Goal: Information Seeking & Learning: Learn about a topic

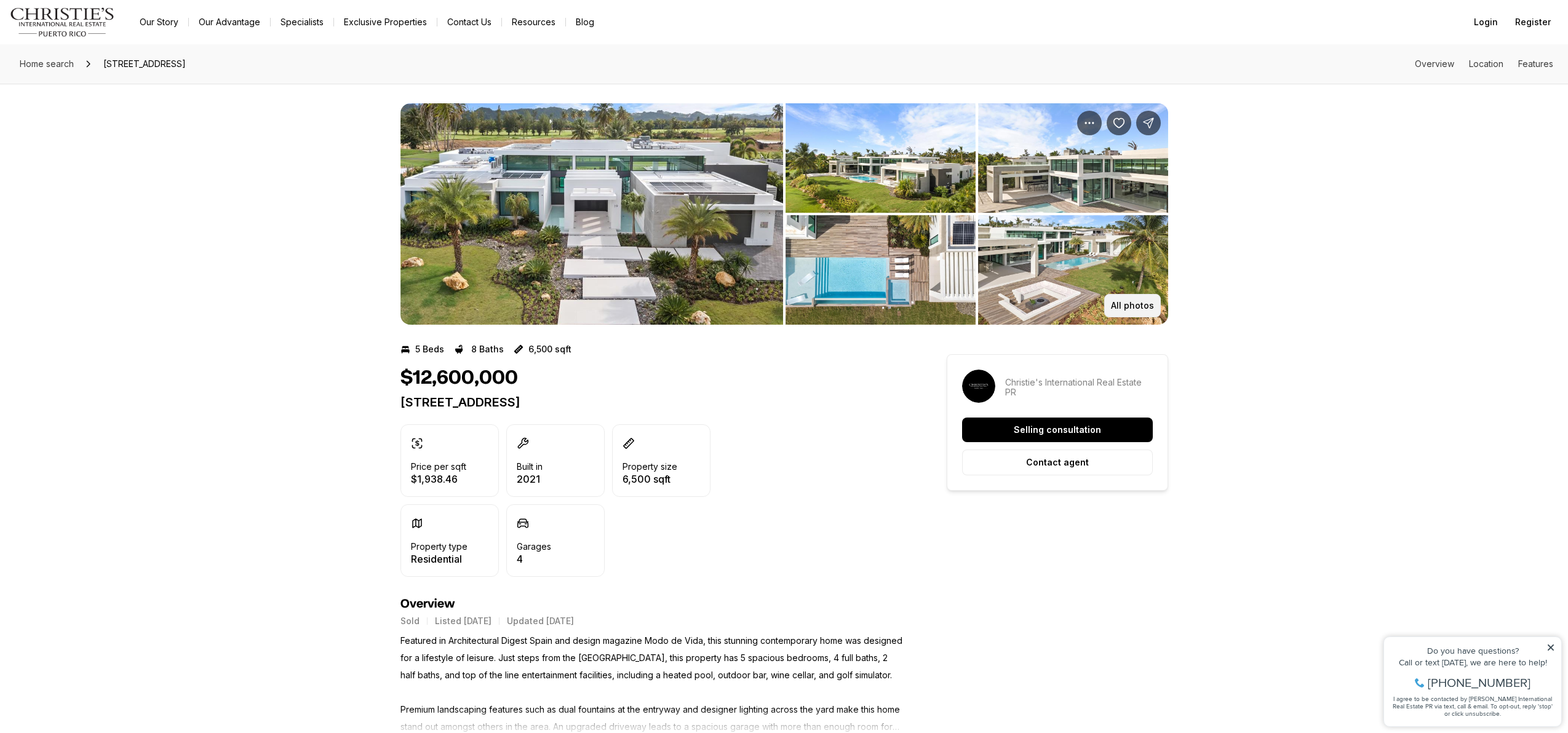
click at [1123, 308] on p "All photos" at bounding box center [1132, 305] width 43 height 9
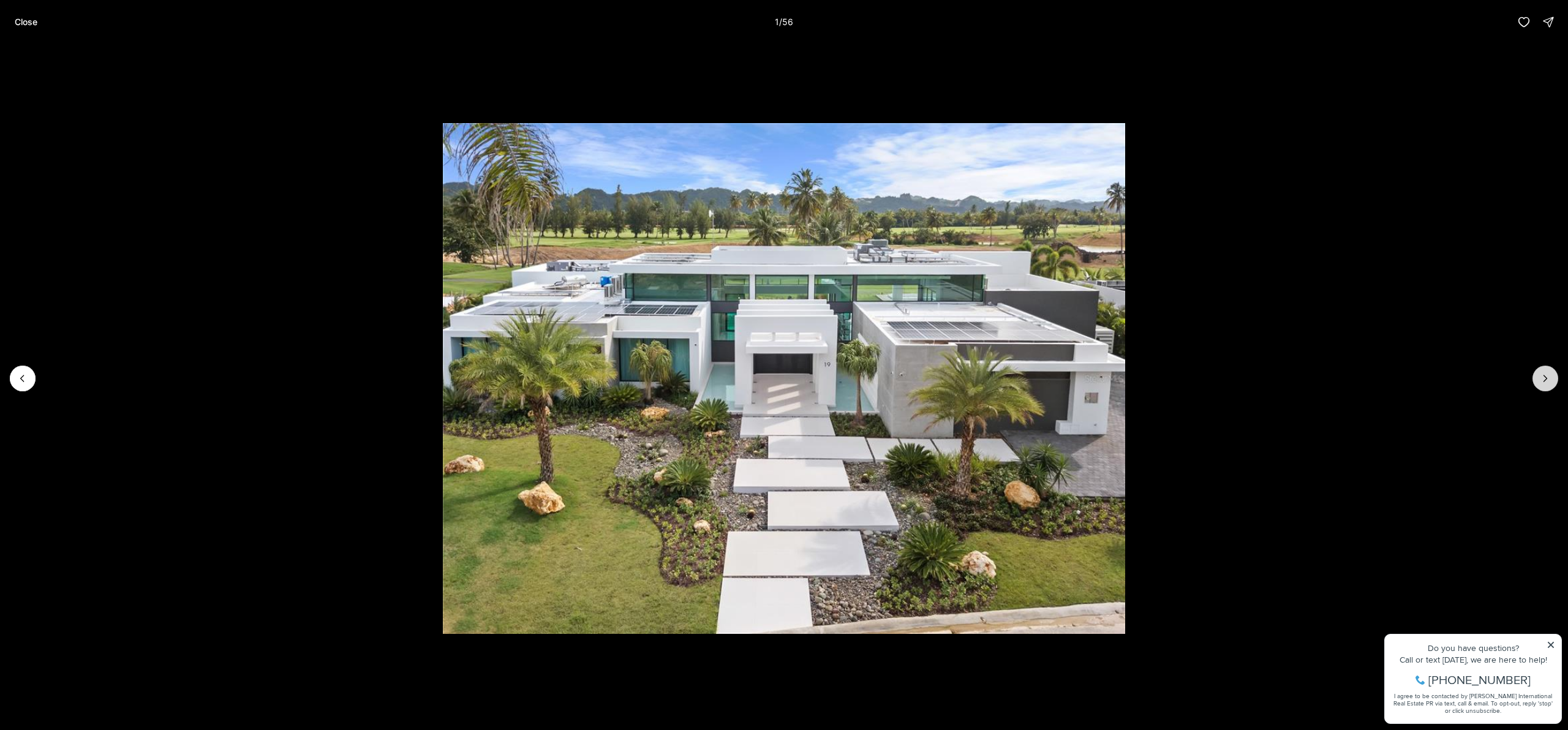
click at [1550, 384] on button "Next slide" at bounding box center [1545, 378] width 25 height 25
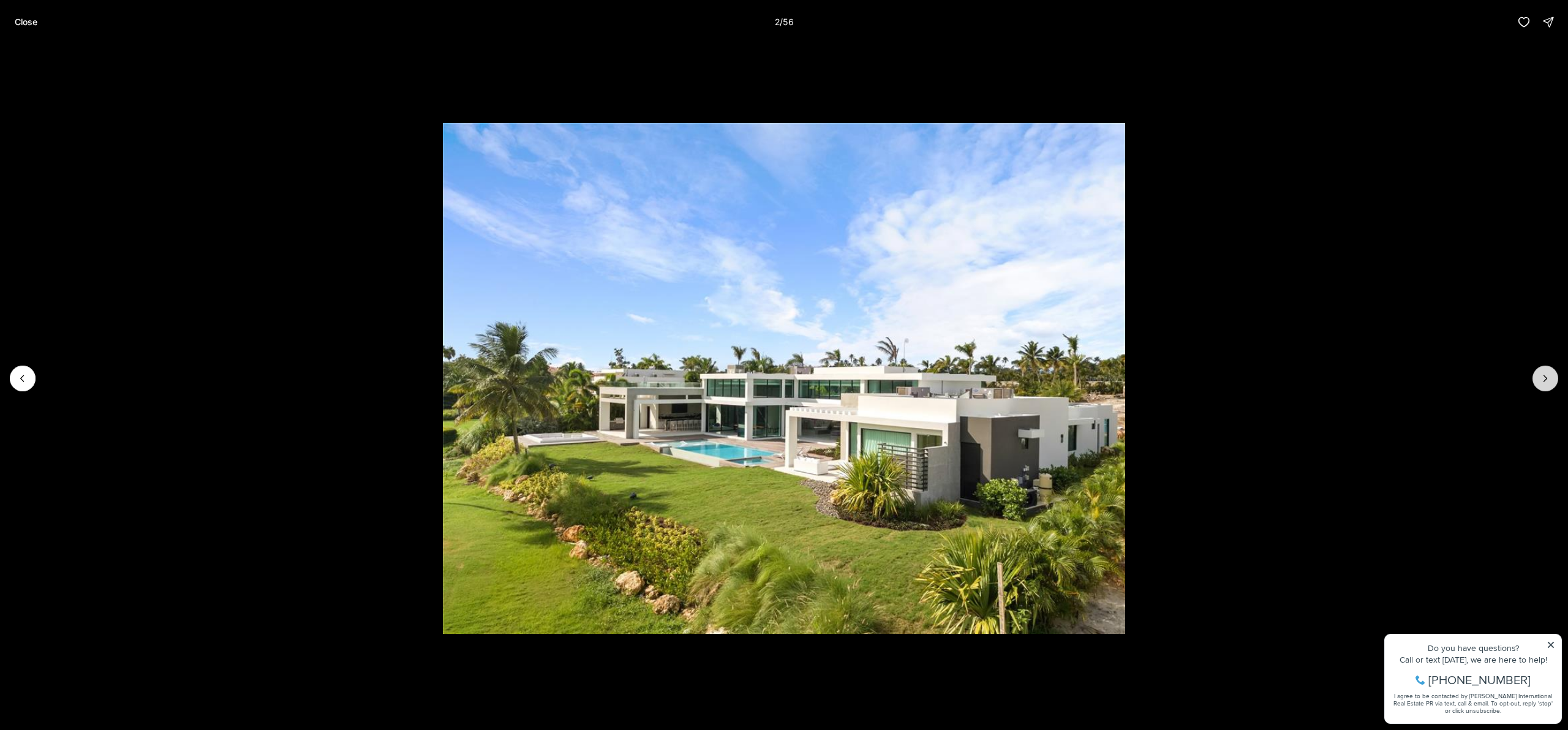
click at [1550, 384] on button "Next slide" at bounding box center [1545, 378] width 25 height 25
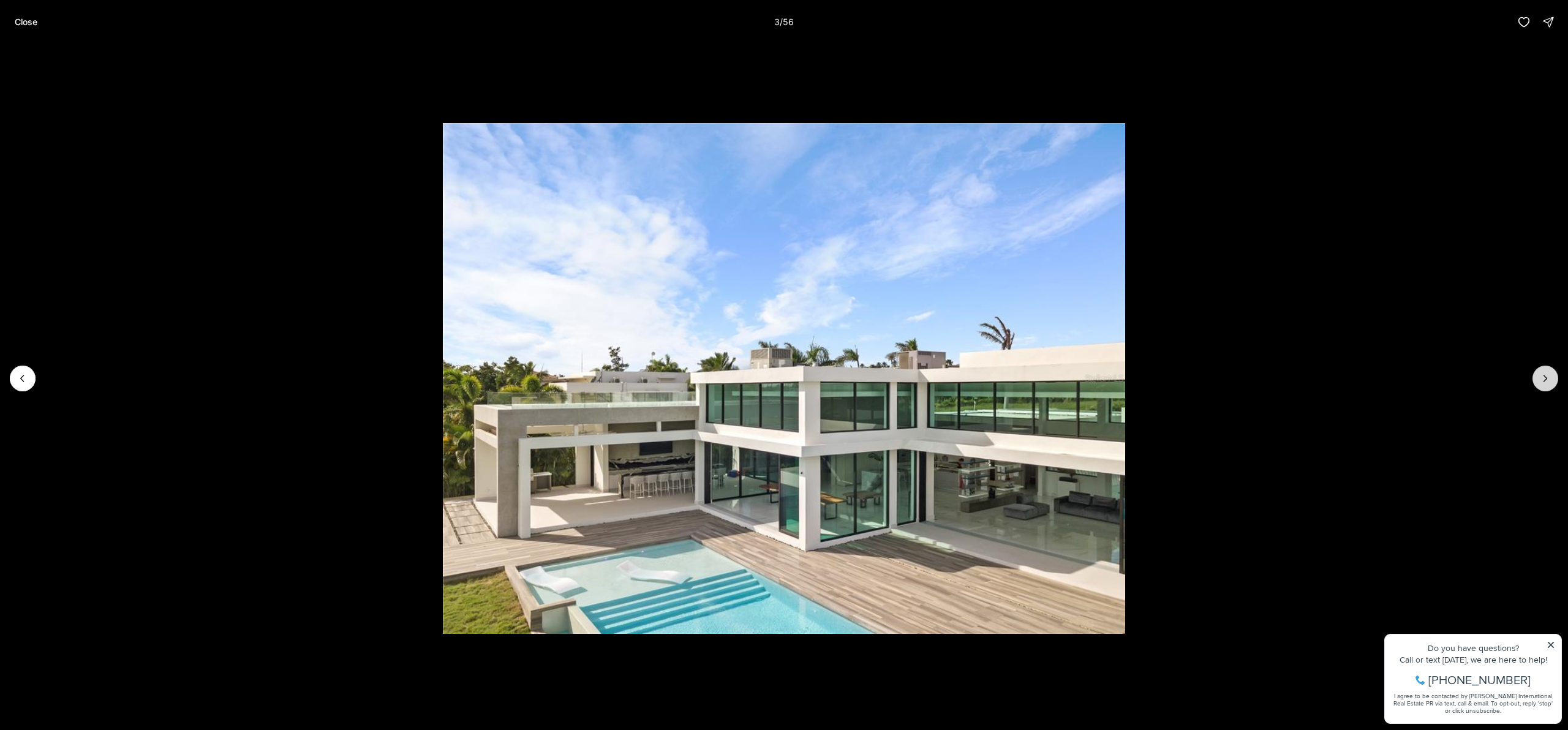
click at [1550, 384] on button "Next slide" at bounding box center [1545, 378] width 25 height 25
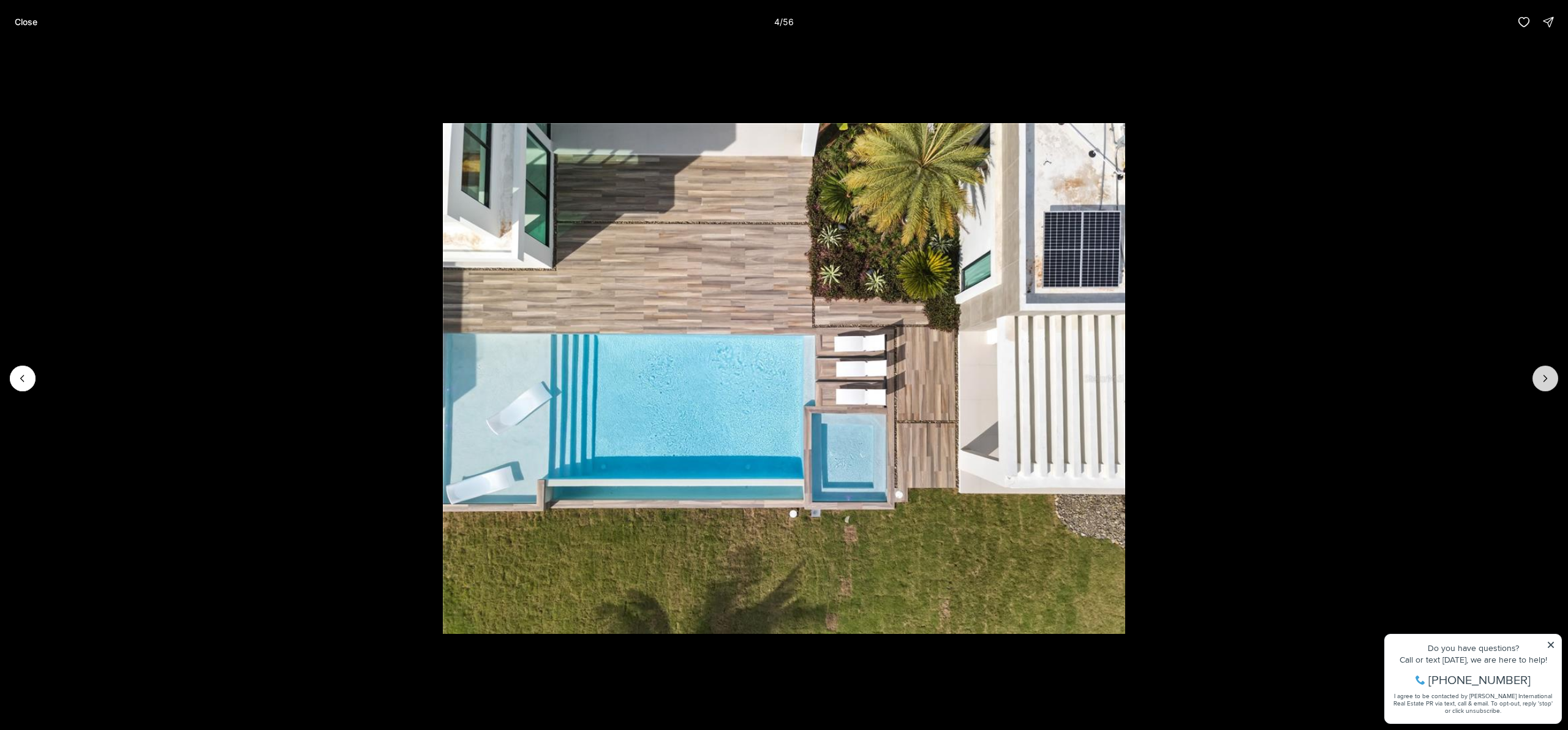
click at [1550, 384] on button "Next slide" at bounding box center [1545, 378] width 25 height 25
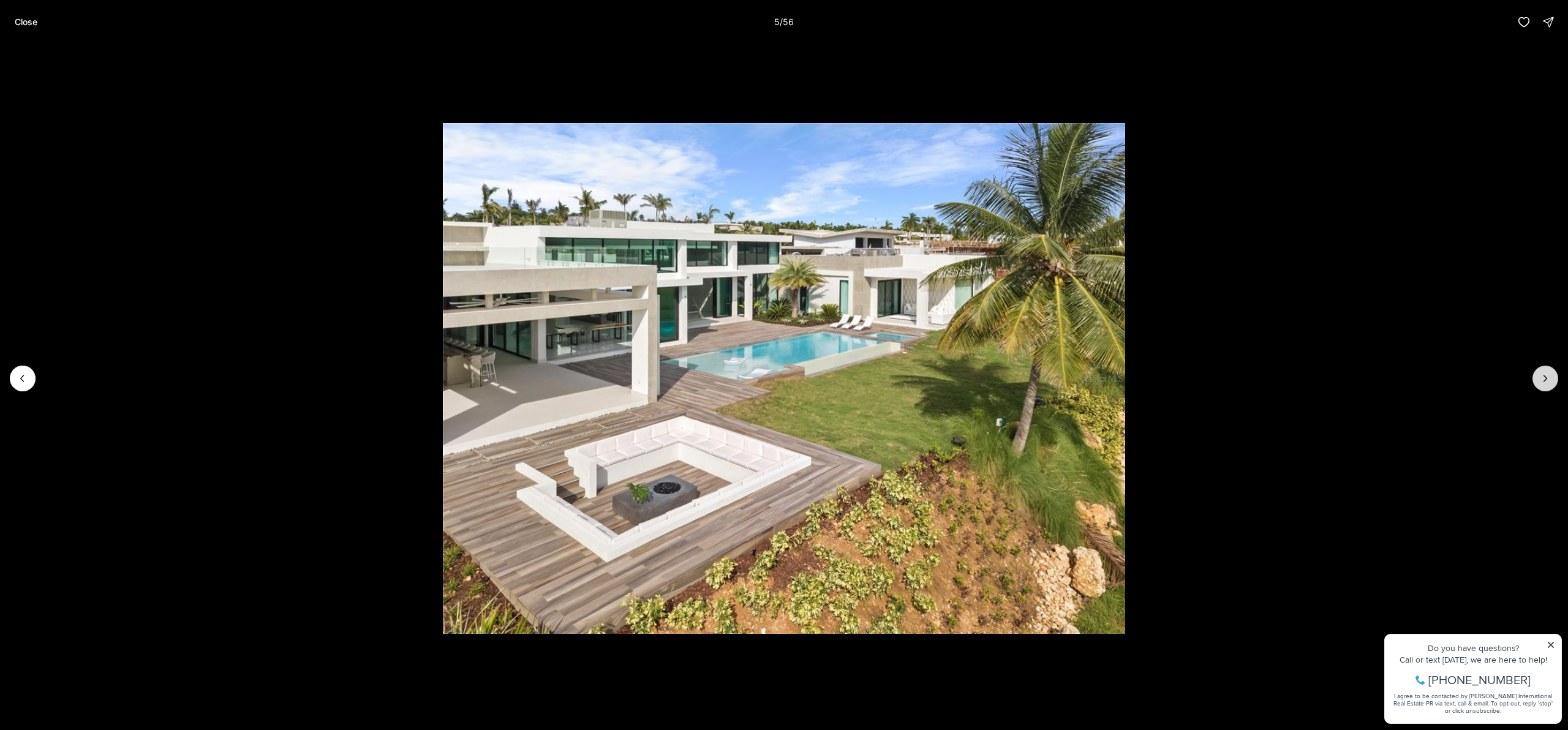
click at [1550, 384] on button "Next slide" at bounding box center [1545, 378] width 25 height 25
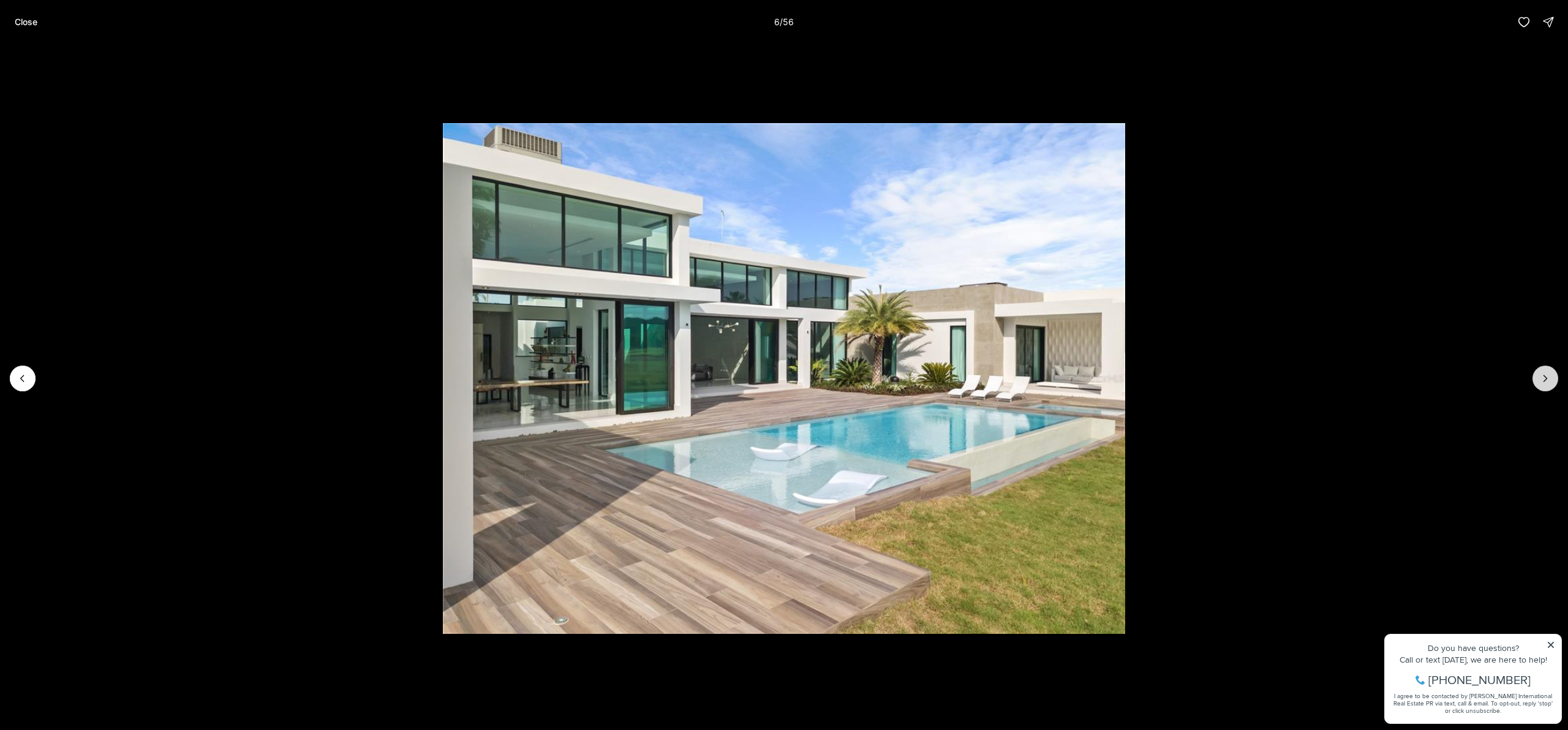
click at [1550, 384] on button "Next slide" at bounding box center [1545, 378] width 25 height 25
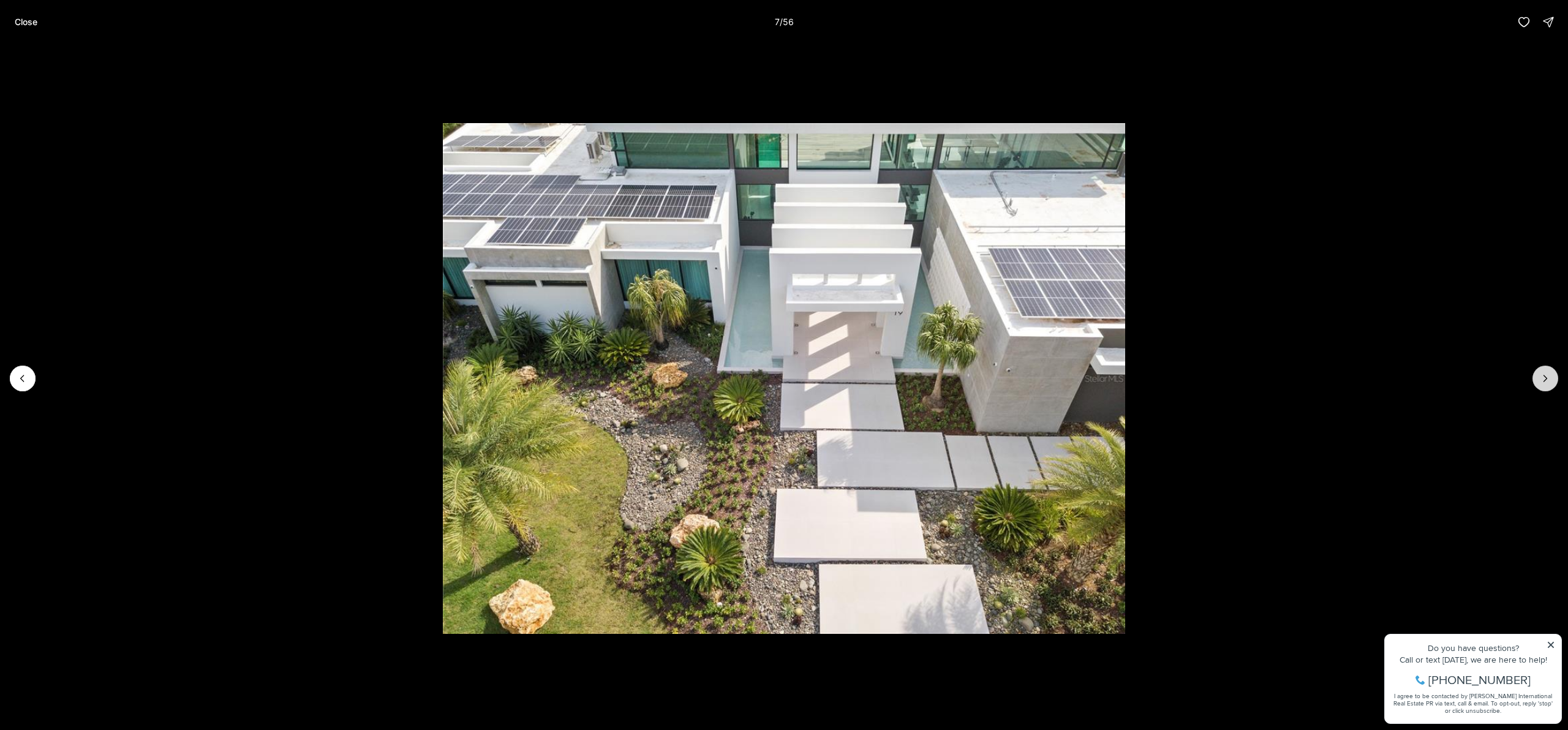
click at [1550, 384] on button "Next slide" at bounding box center [1545, 378] width 25 height 25
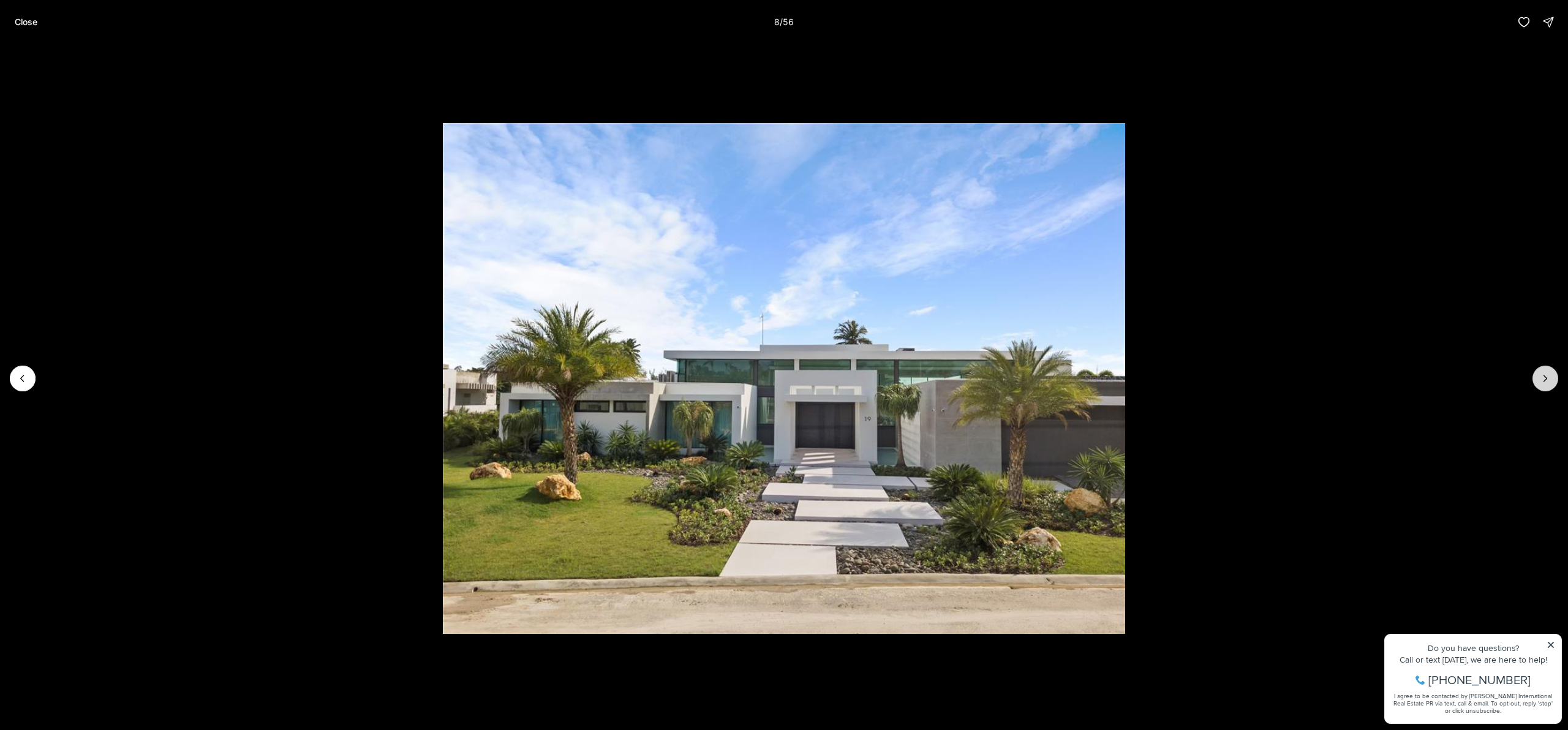
click at [1550, 384] on button "Next slide" at bounding box center [1545, 378] width 25 height 25
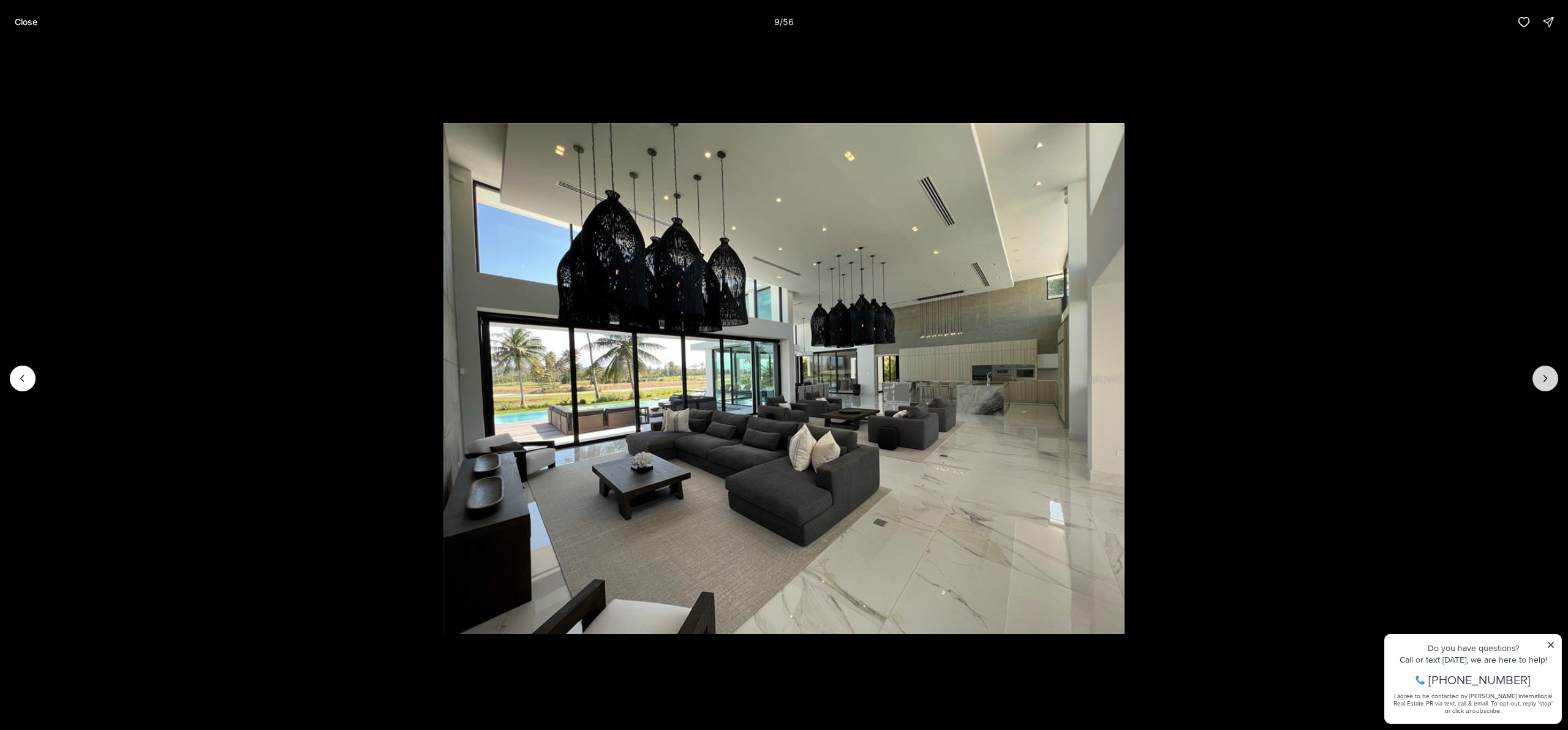
click at [1550, 384] on button "Next slide" at bounding box center [1545, 378] width 25 height 25
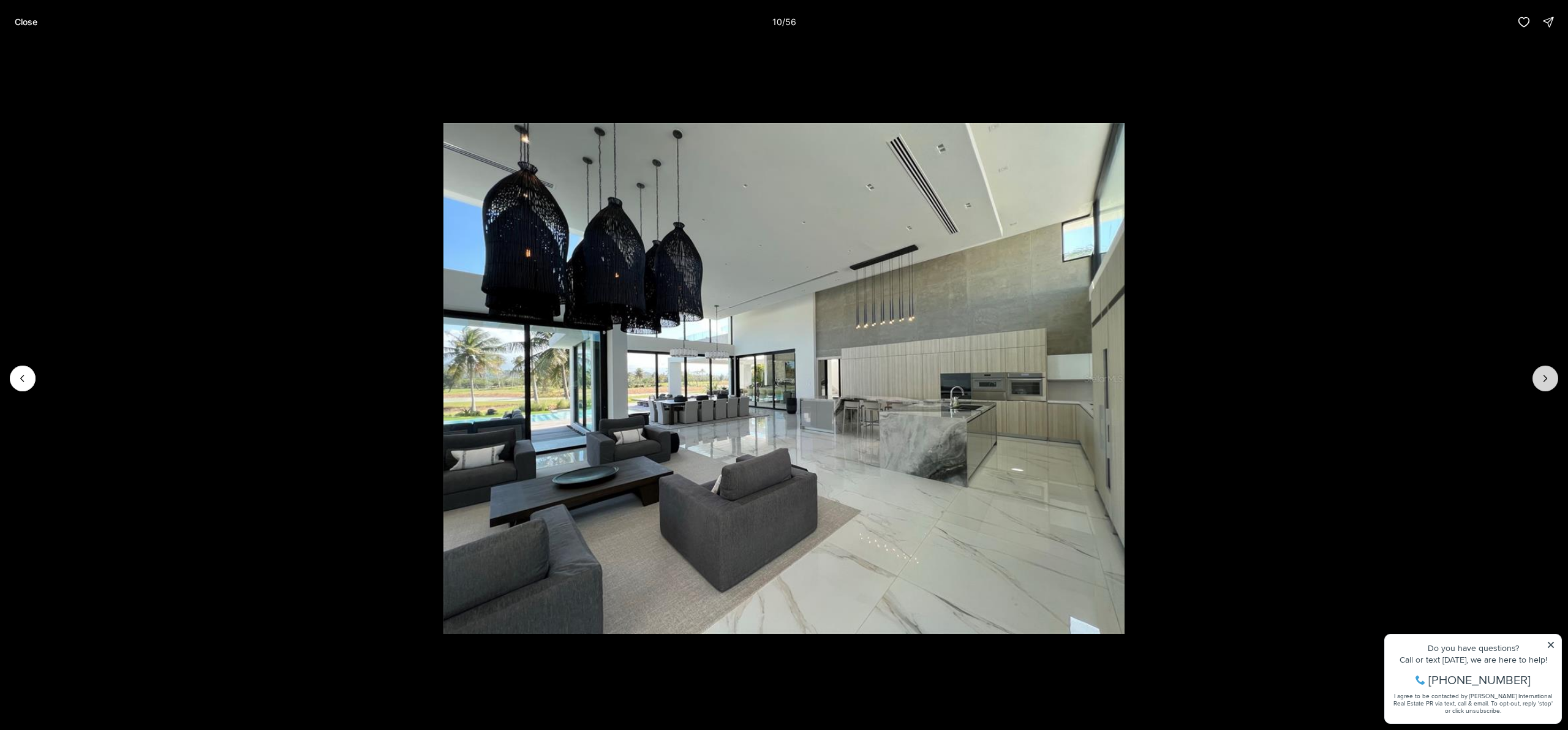
click at [1550, 384] on button "Next slide" at bounding box center [1545, 378] width 25 height 25
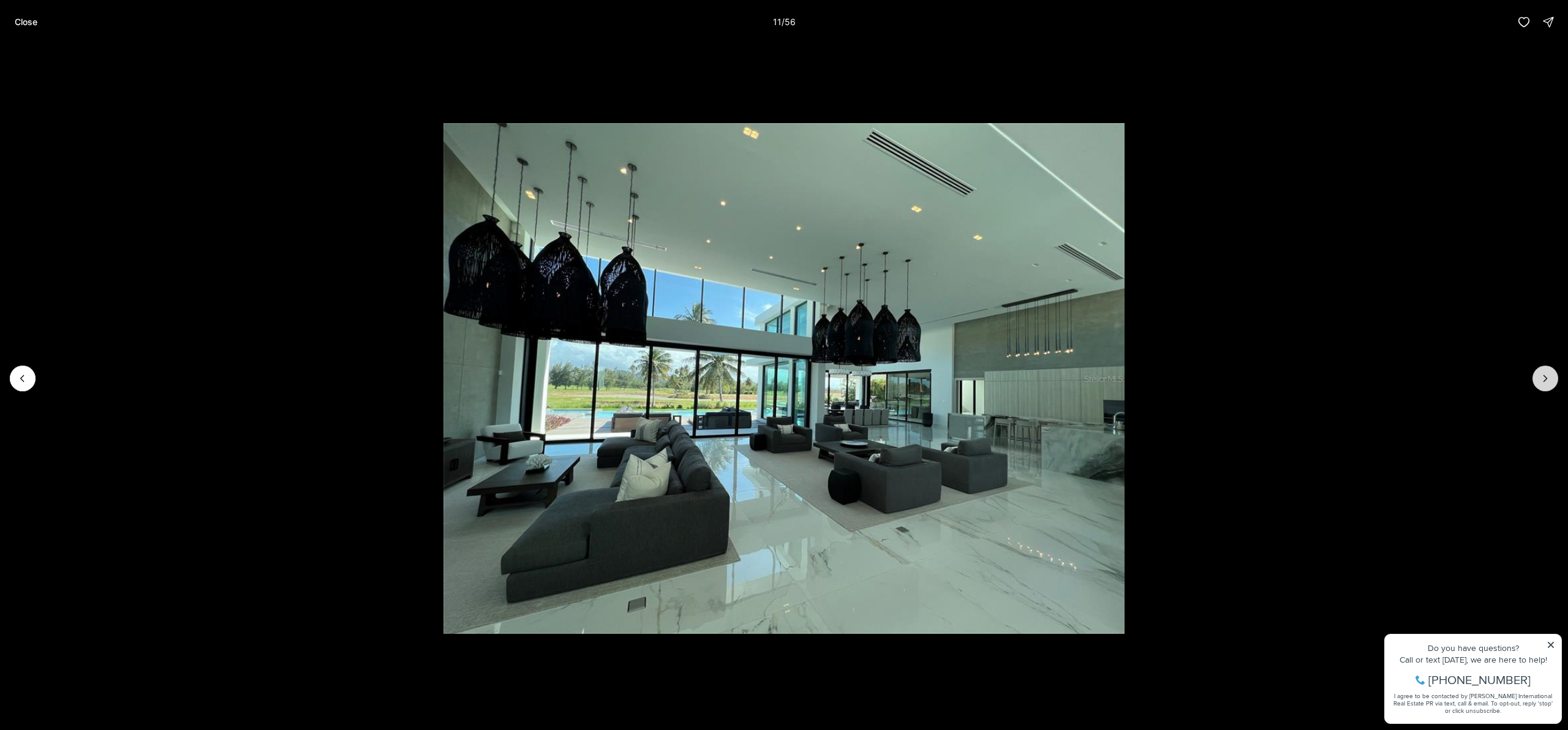
click at [1550, 384] on button "Next slide" at bounding box center [1545, 378] width 25 height 25
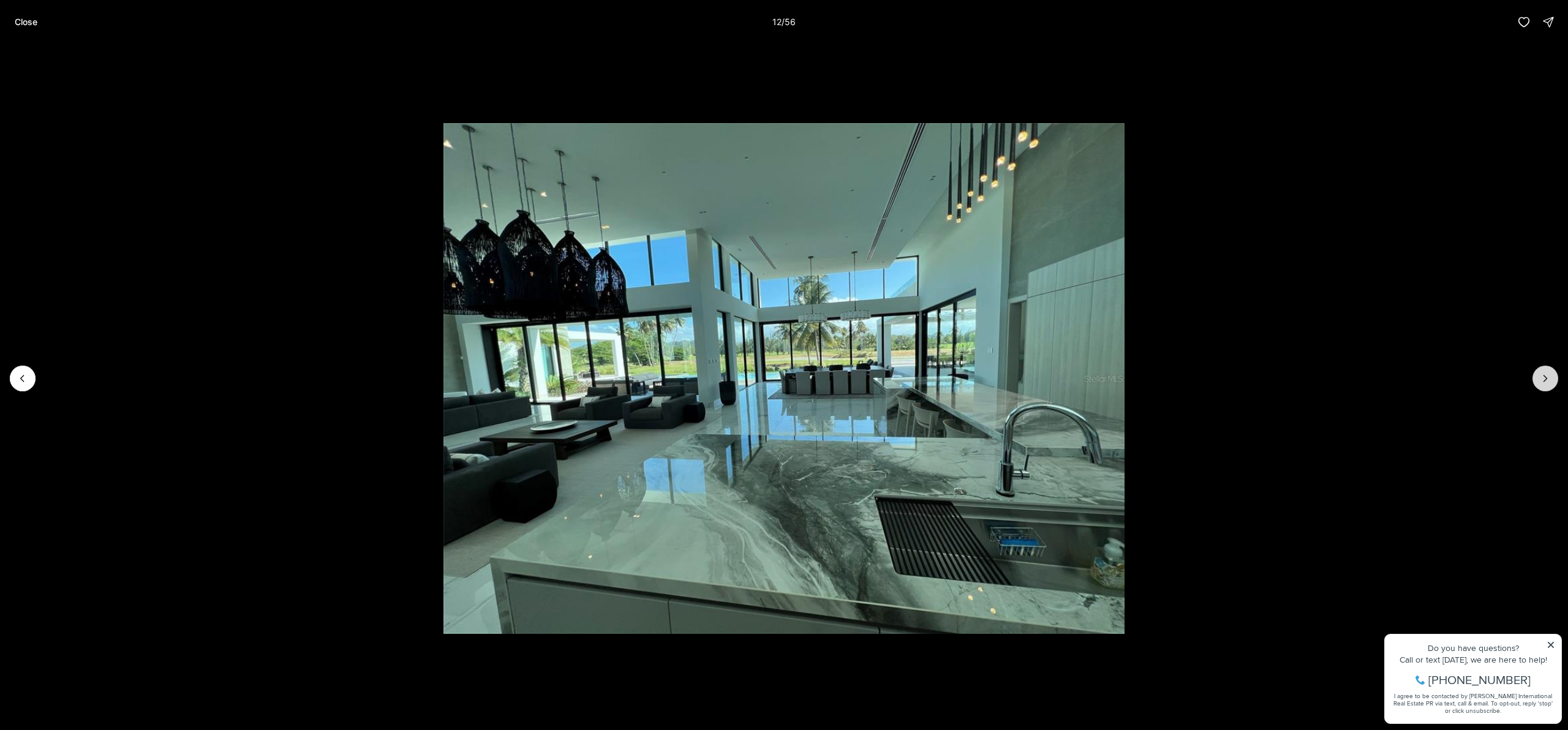
click at [1550, 384] on button "Next slide" at bounding box center [1545, 378] width 25 height 25
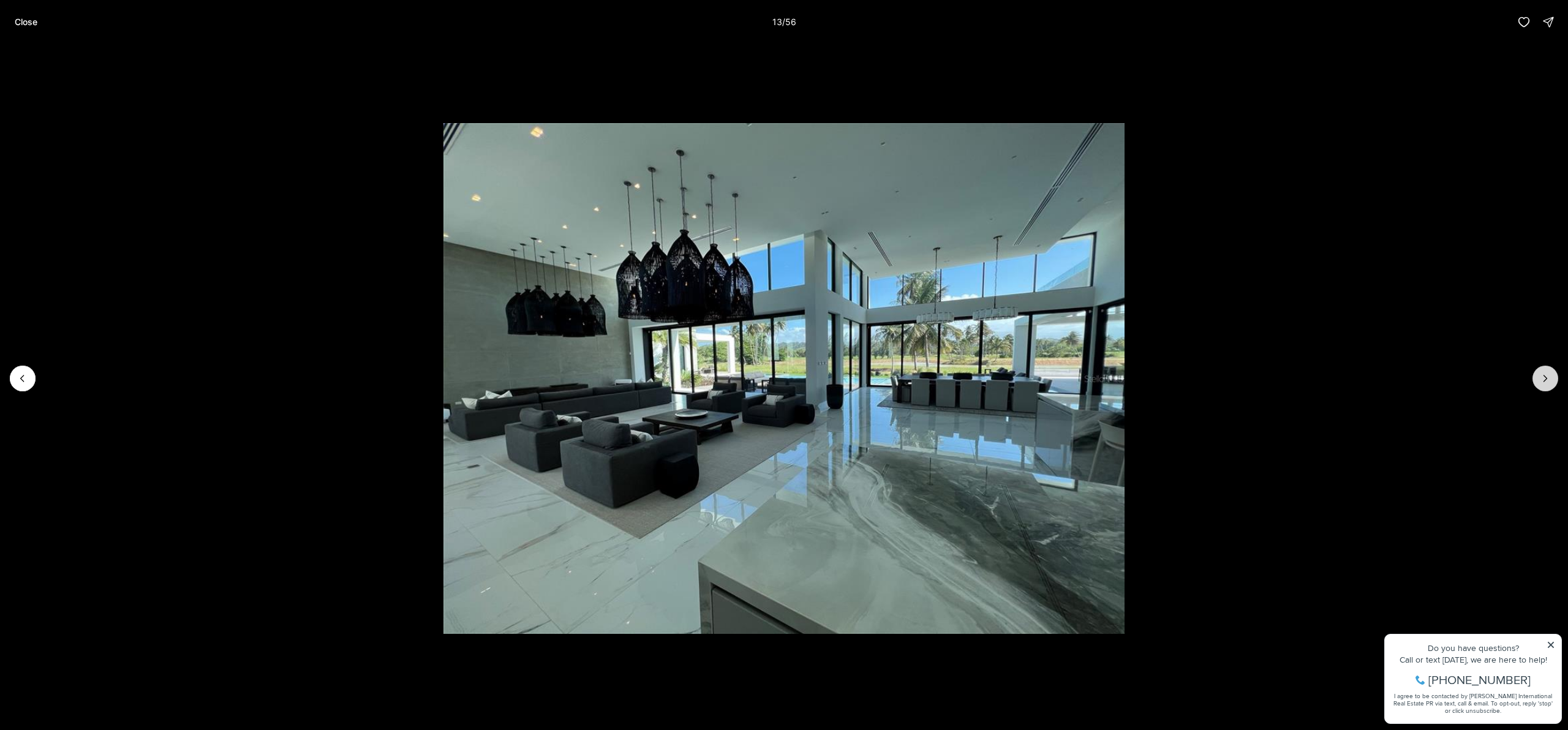
click at [1550, 384] on button "Next slide" at bounding box center [1545, 378] width 25 height 25
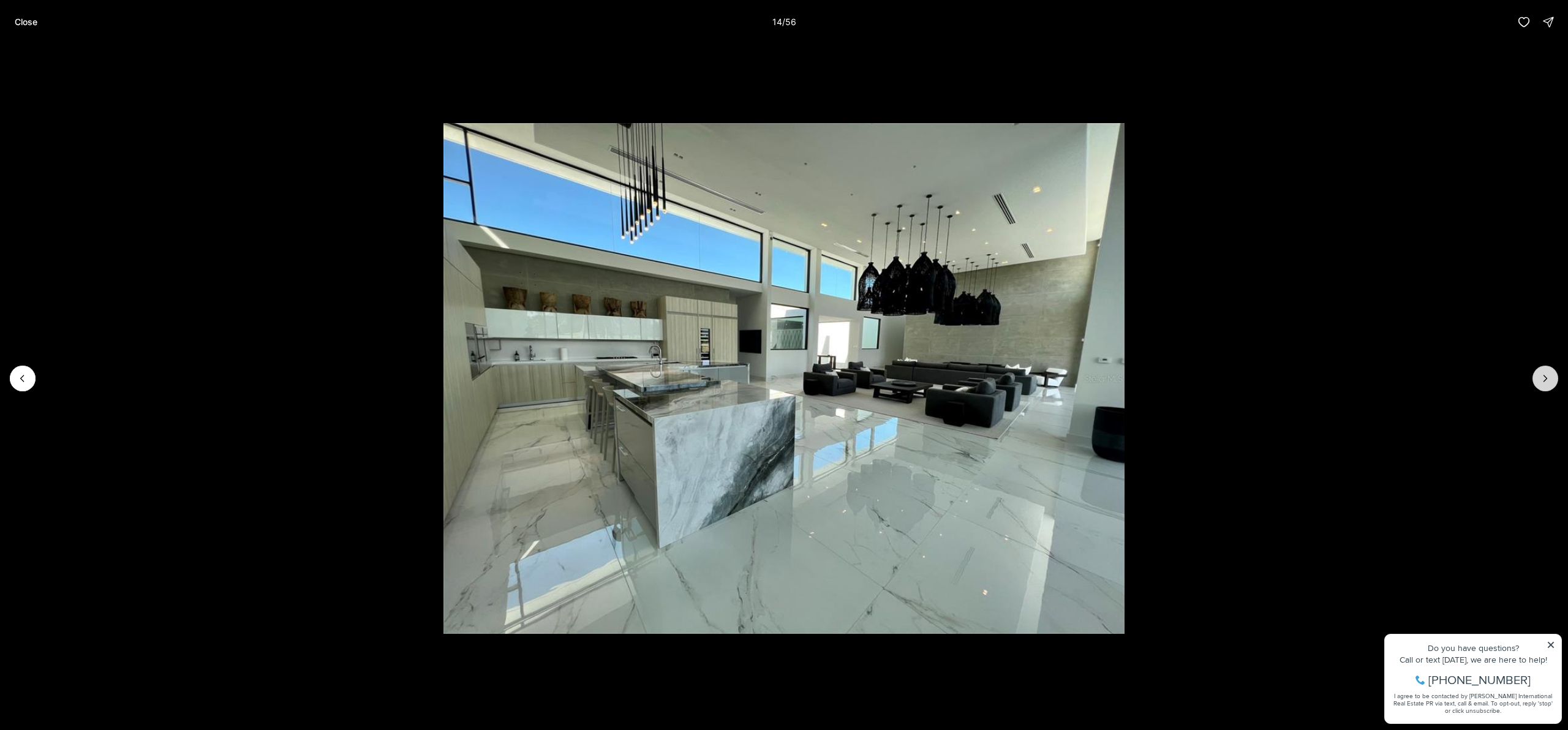
click at [1550, 384] on button "Next slide" at bounding box center [1545, 378] width 25 height 25
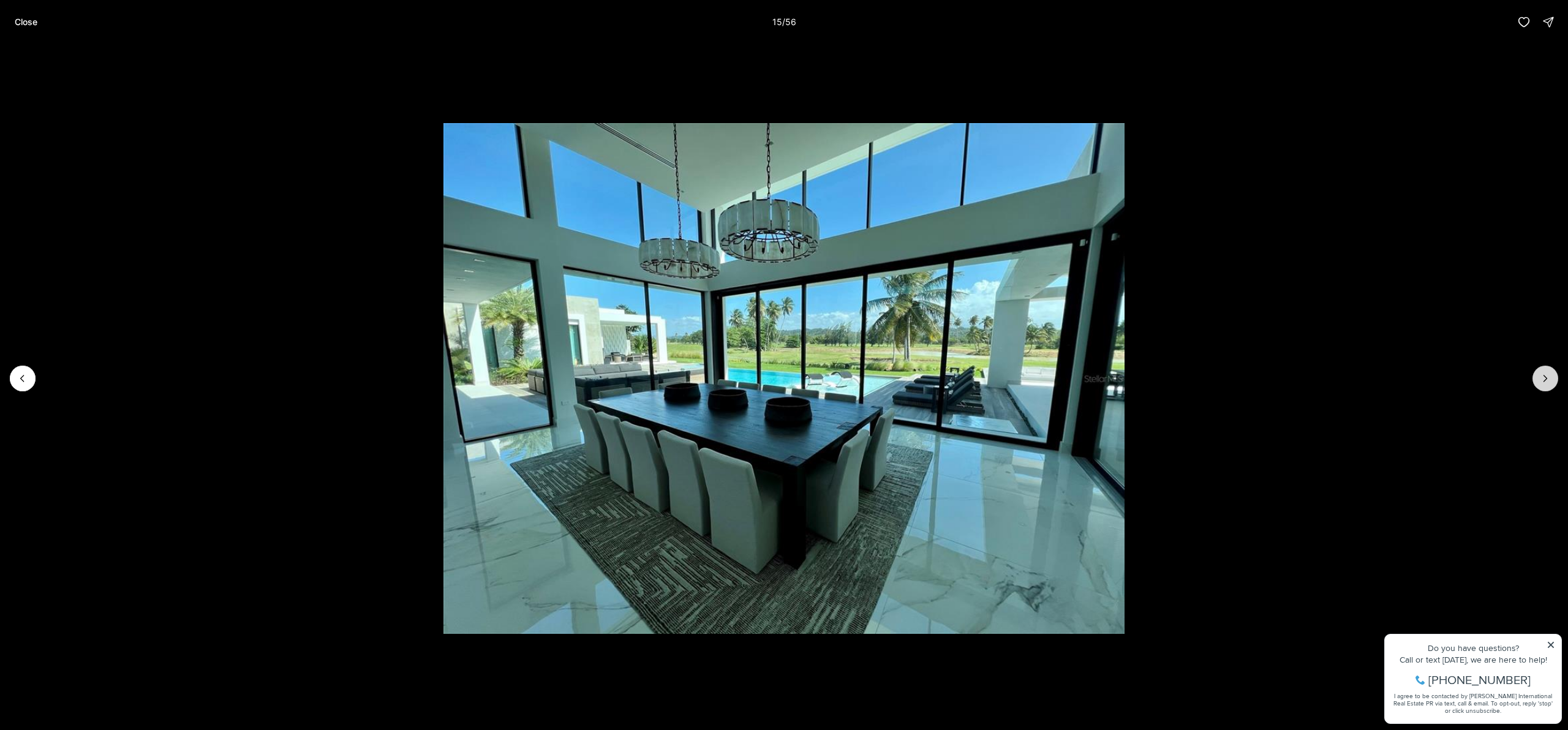
click at [1550, 384] on button "Next slide" at bounding box center [1545, 378] width 25 height 25
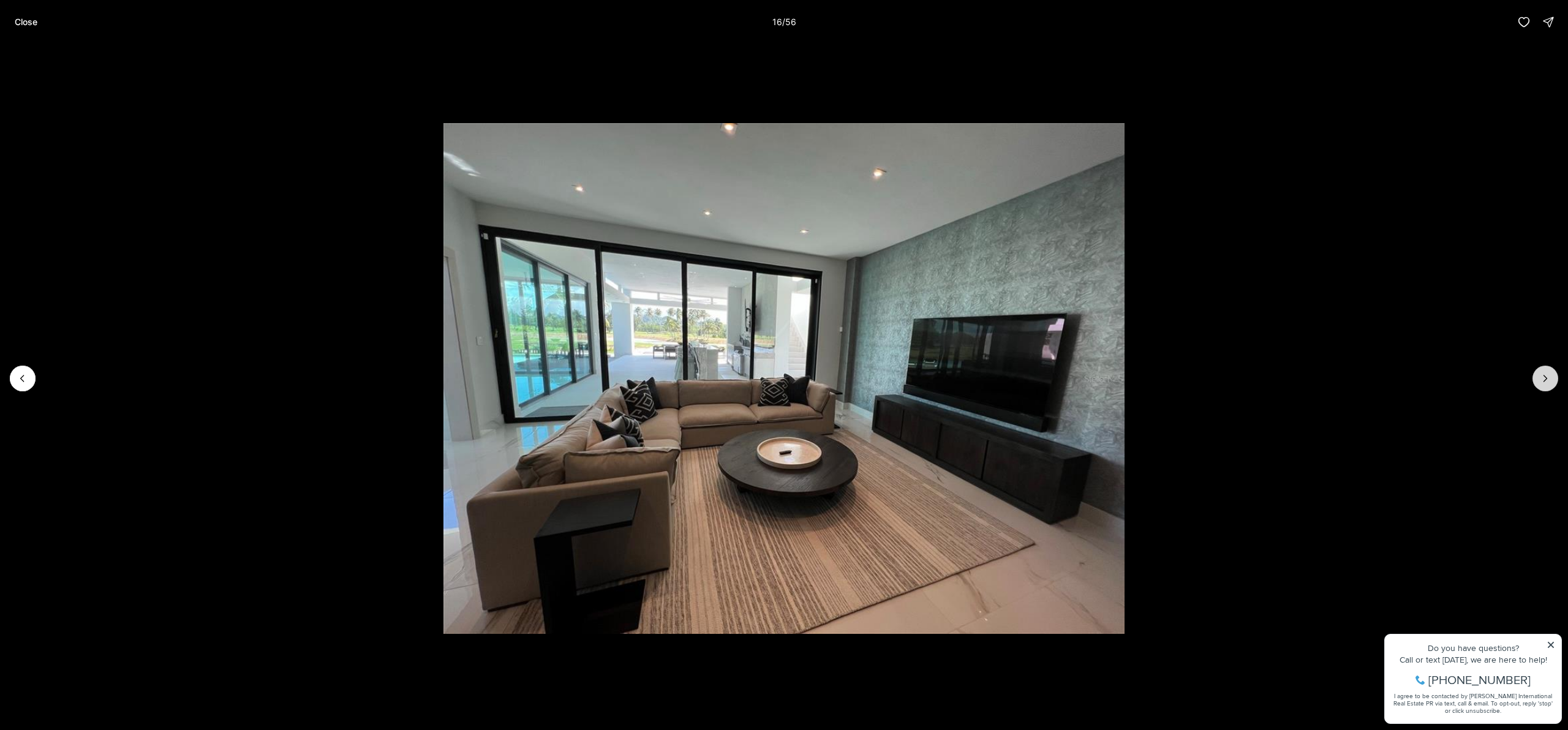
click at [1550, 384] on button "Next slide" at bounding box center [1545, 378] width 25 height 25
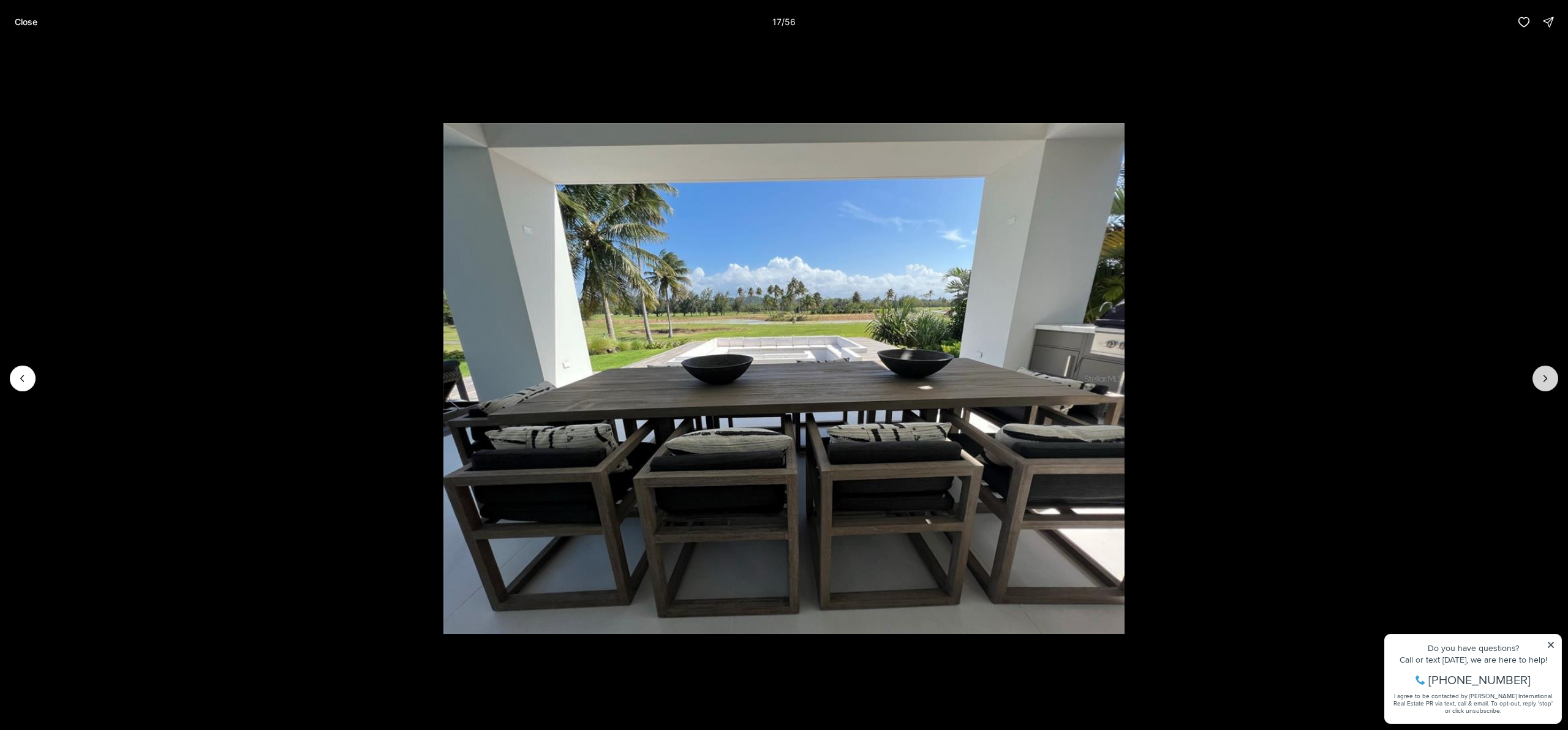
click at [1550, 384] on button "Next slide" at bounding box center [1545, 378] width 25 height 25
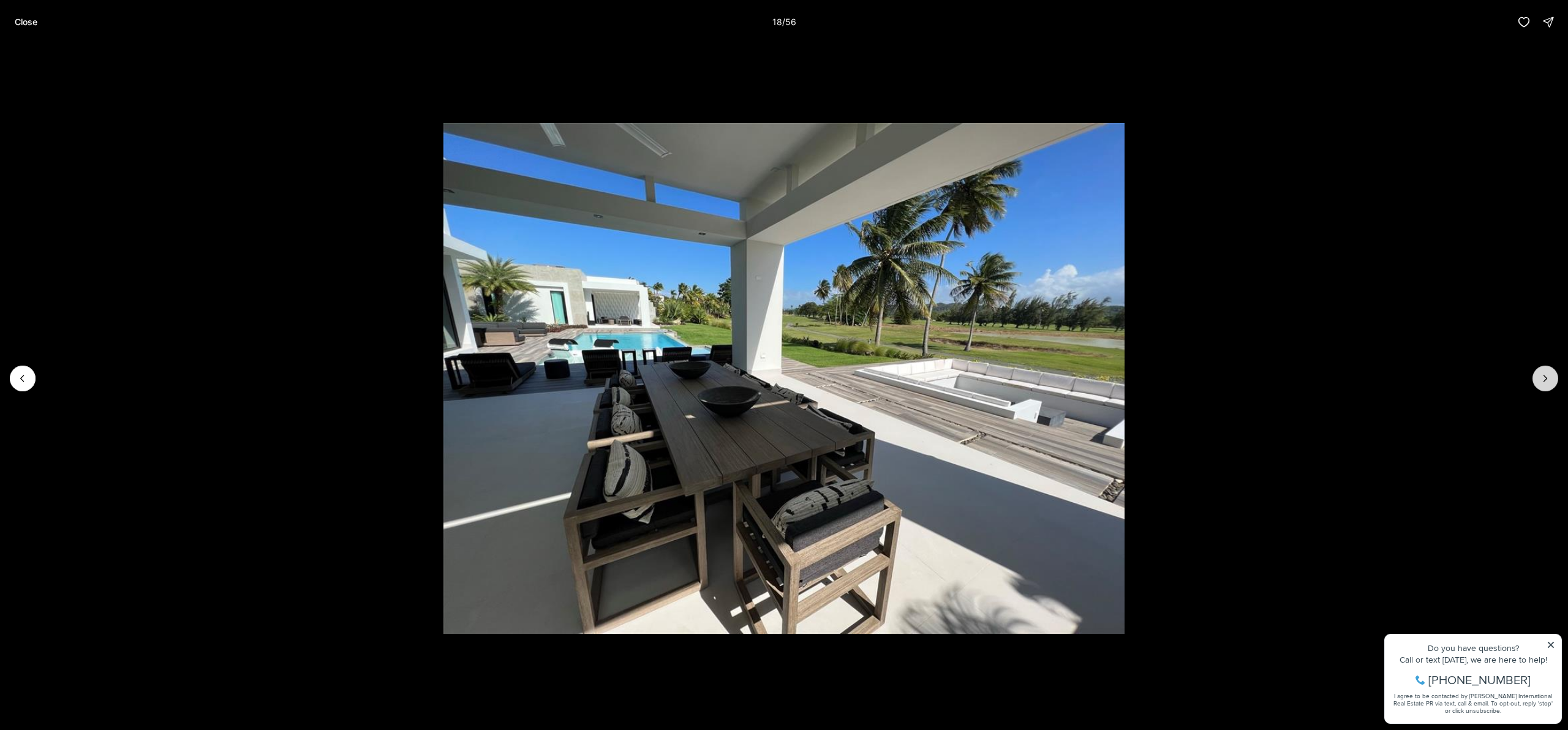
click at [1550, 384] on button "Next slide" at bounding box center [1545, 378] width 25 height 25
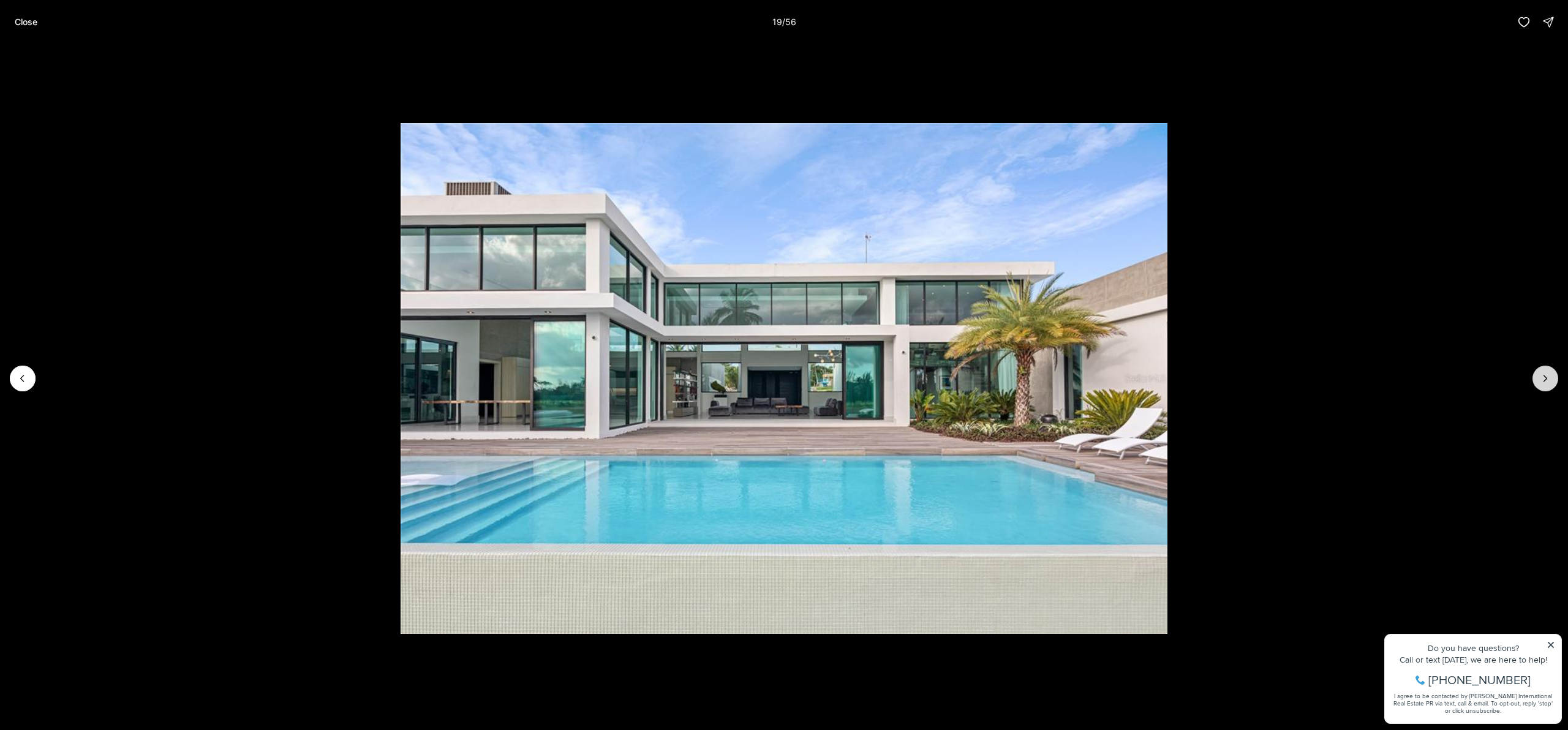
click at [1550, 384] on button "Next slide" at bounding box center [1545, 378] width 25 height 25
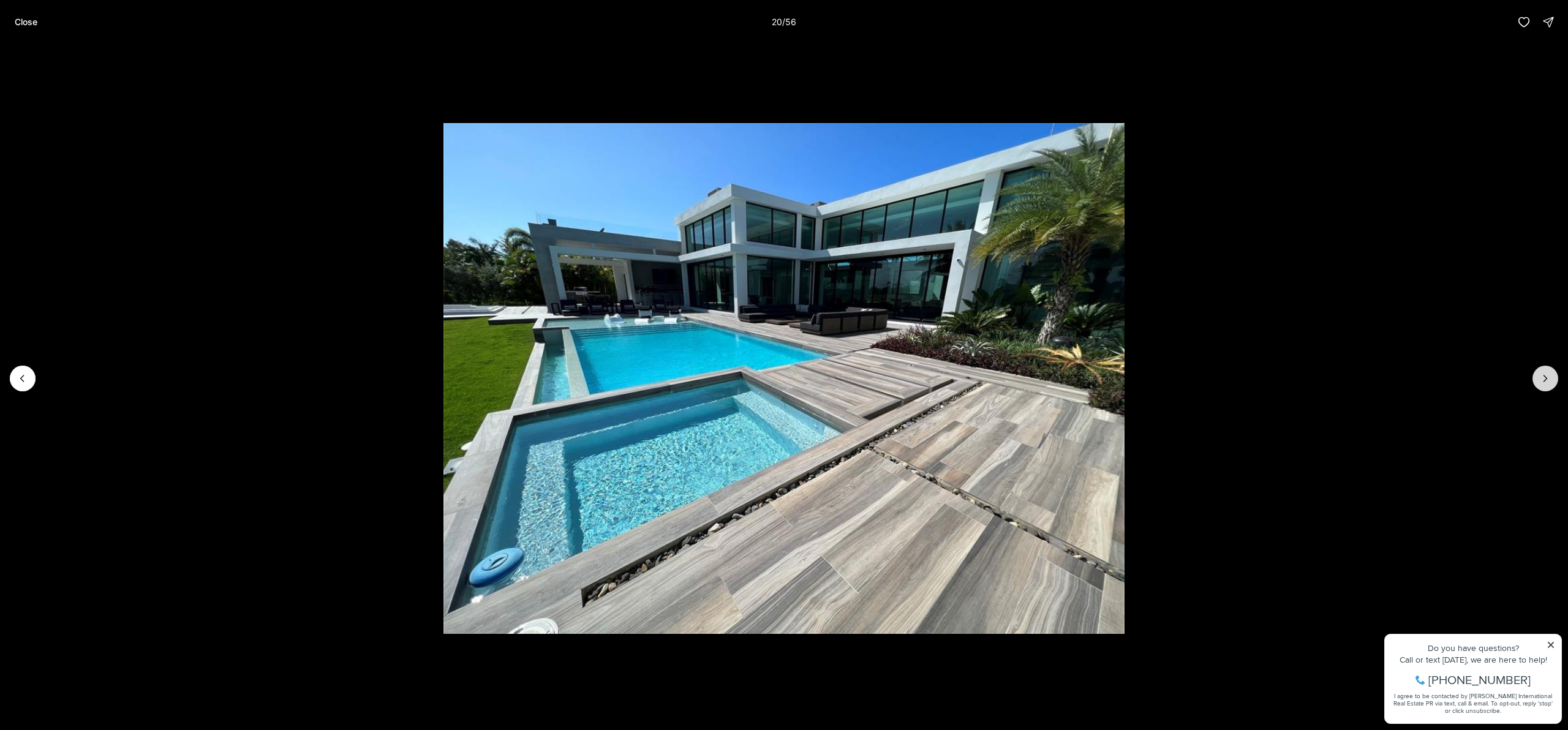
click at [1550, 384] on button "Next slide" at bounding box center [1545, 378] width 25 height 25
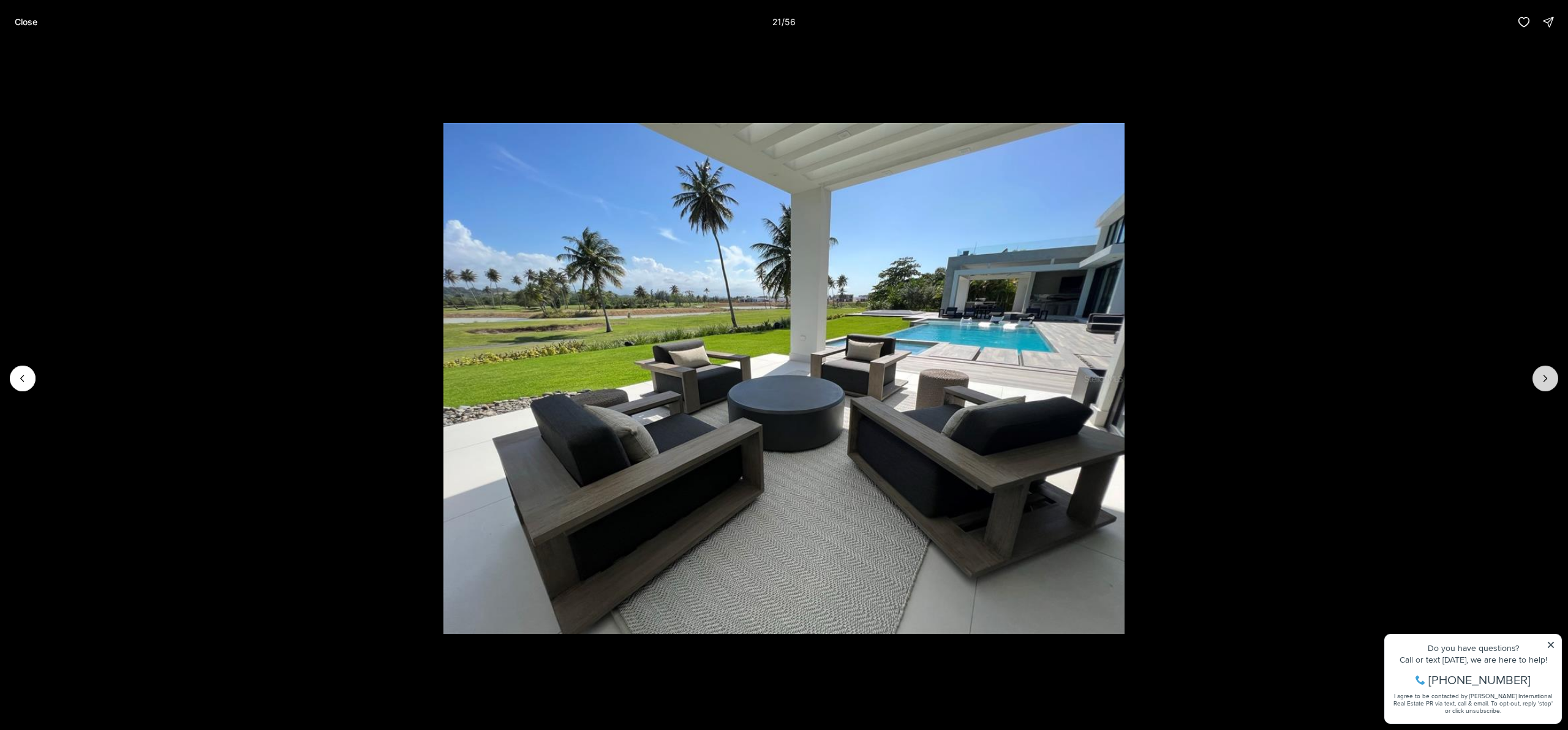
click at [1550, 384] on button "Next slide" at bounding box center [1545, 378] width 25 height 25
